Goal: Task Accomplishment & Management: Manage account settings

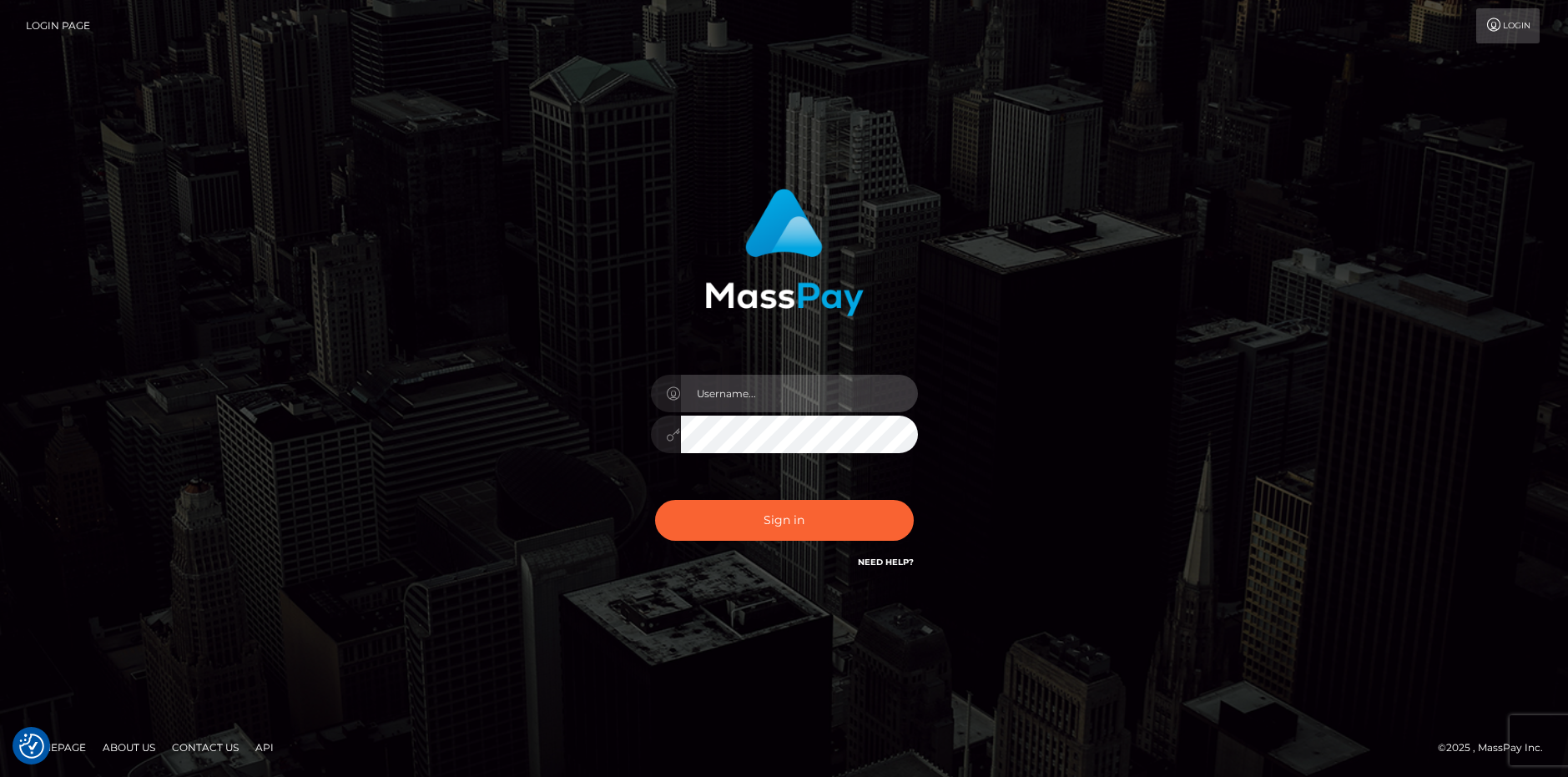
click at [723, 393] on input "text" at bounding box center [800, 393] width 237 height 38
type input "Vampykinzvt@gmail.com"
click at [655, 500] on button "Sign in" at bounding box center [785, 521] width 259 height 41
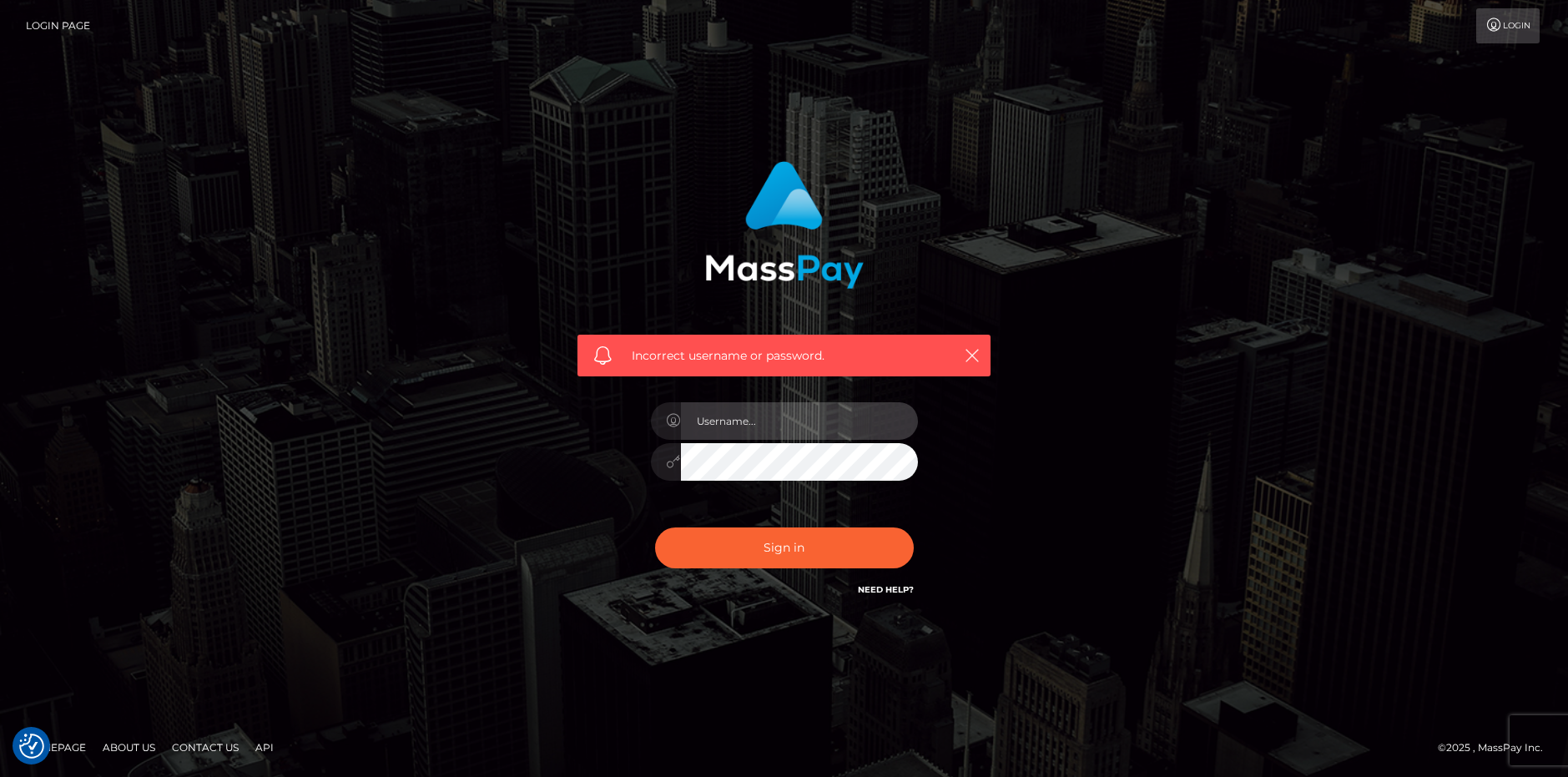
click at [719, 416] on input "text" at bounding box center [800, 421] width 237 height 38
type input "[EMAIL_ADDRESS][DOMAIN_NAME]"
click at [655, 527] on button "Sign in" at bounding box center [785, 548] width 259 height 41
click at [733, 425] on input "text" at bounding box center [800, 421] width 237 height 38
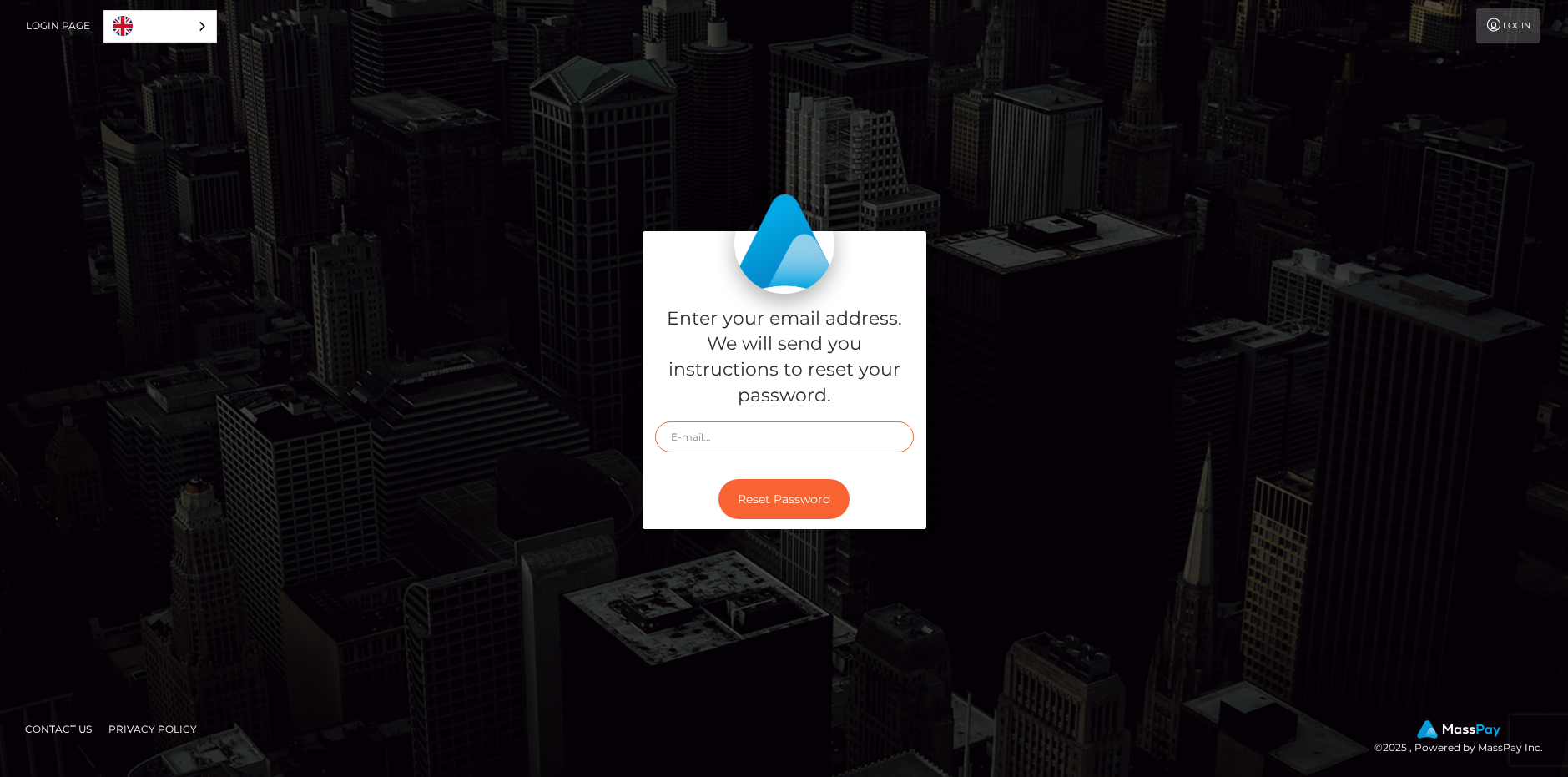
click at [687, 433] on input "text" at bounding box center [785, 437] width 259 height 31
type input "VampykinzVT@gmail.com"
click at [767, 502] on button "Reset Password" at bounding box center [784, 500] width 131 height 41
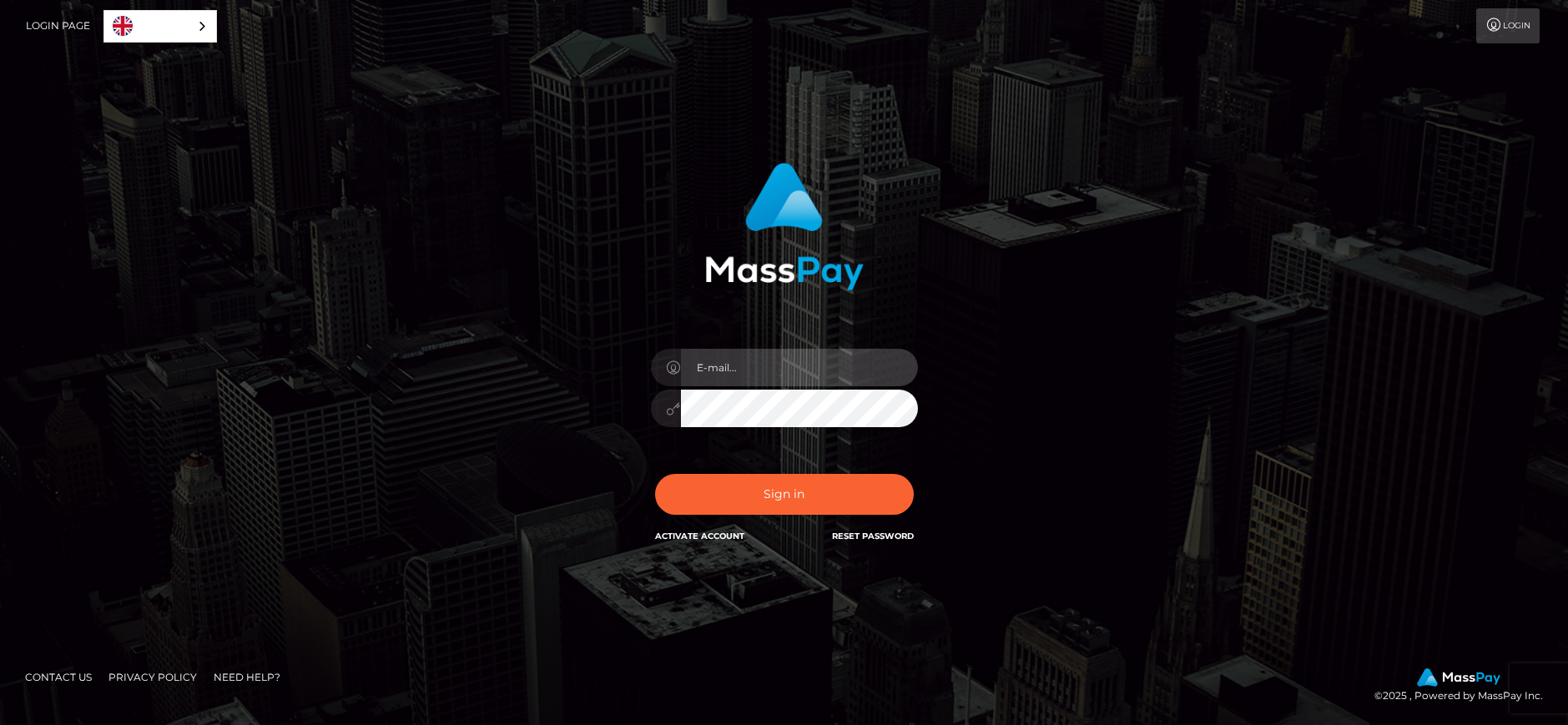
click at [714, 369] on input "email" at bounding box center [800, 367] width 237 height 38
type input "[EMAIL_ADDRESS][DOMAIN_NAME]"
click at [655, 474] on button "Sign in" at bounding box center [785, 495] width 259 height 41
